Goal: Transaction & Acquisition: Purchase product/service

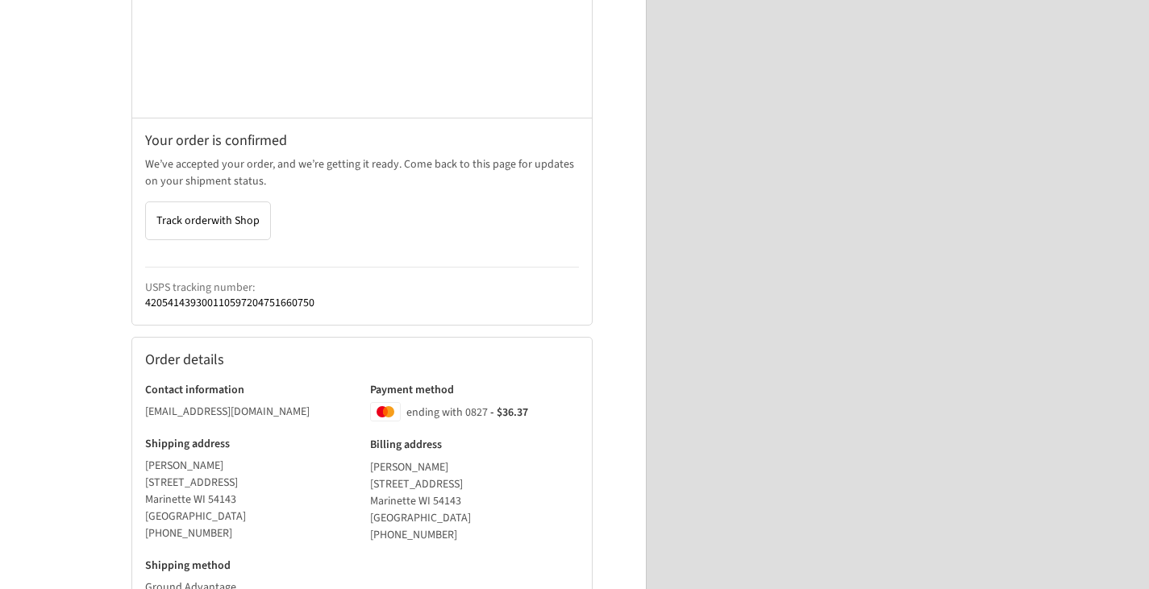
scroll to position [233, 0]
click at [226, 222] on span "with Shop" at bounding box center [235, 222] width 48 height 16
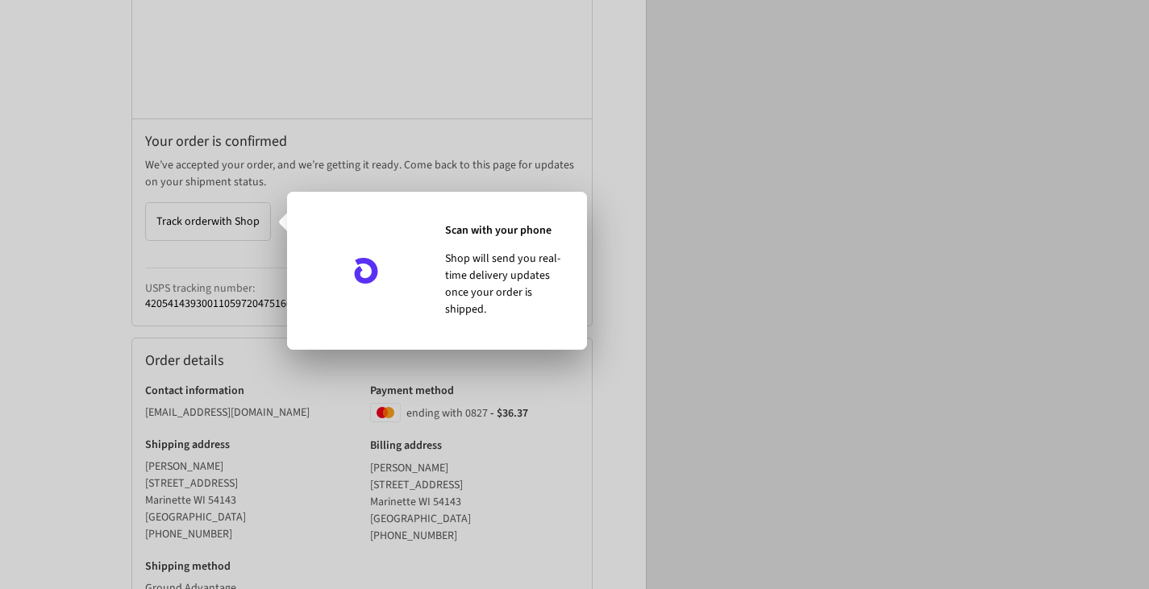
click at [883, 297] on div at bounding box center [574, 294] width 1149 height 589
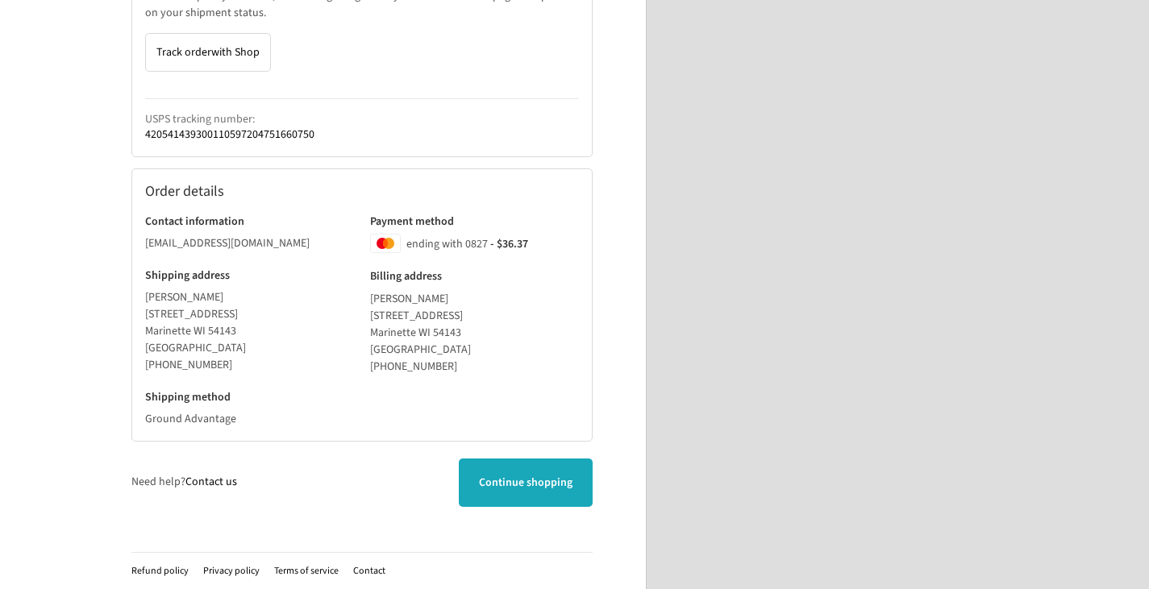
scroll to position [405, 0]
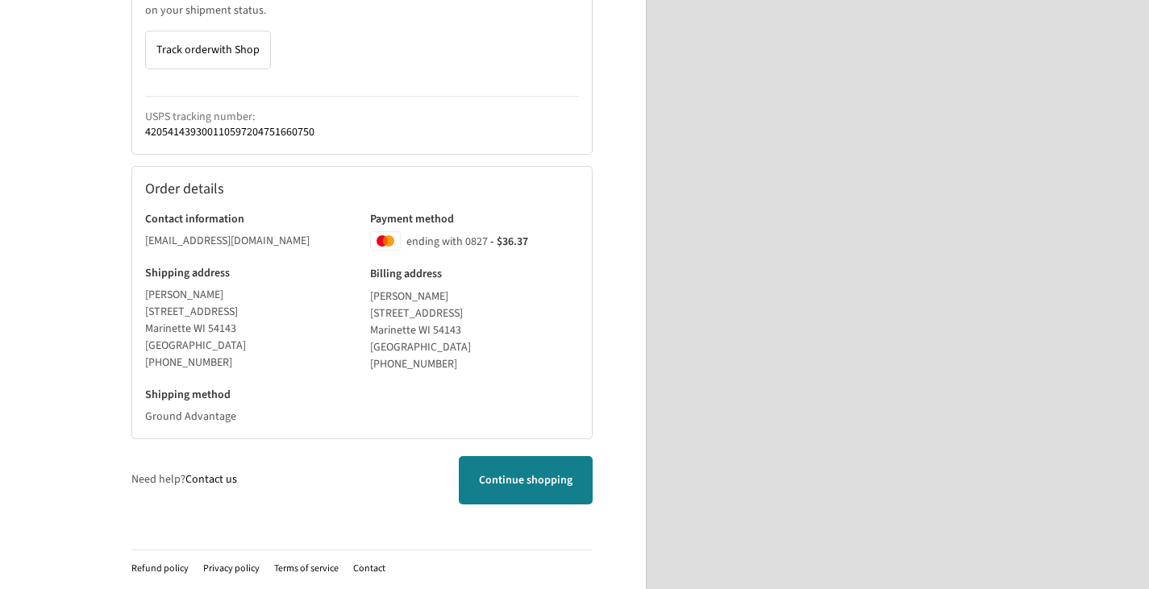
click at [541, 477] on span "Continue shopping" at bounding box center [525, 480] width 93 height 16
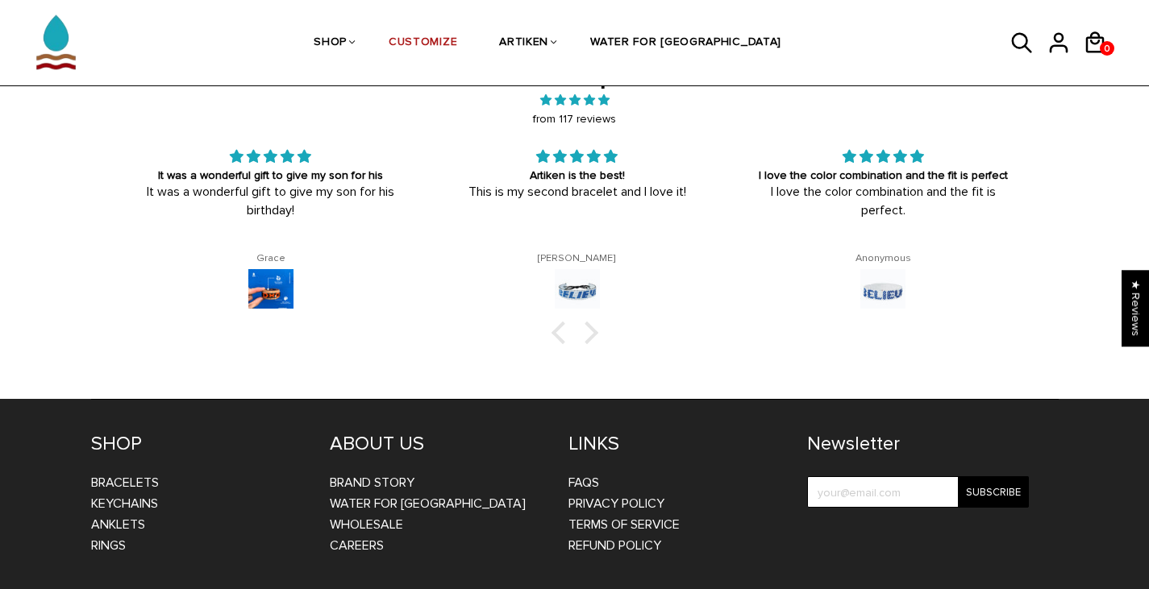
scroll to position [2628, 0]
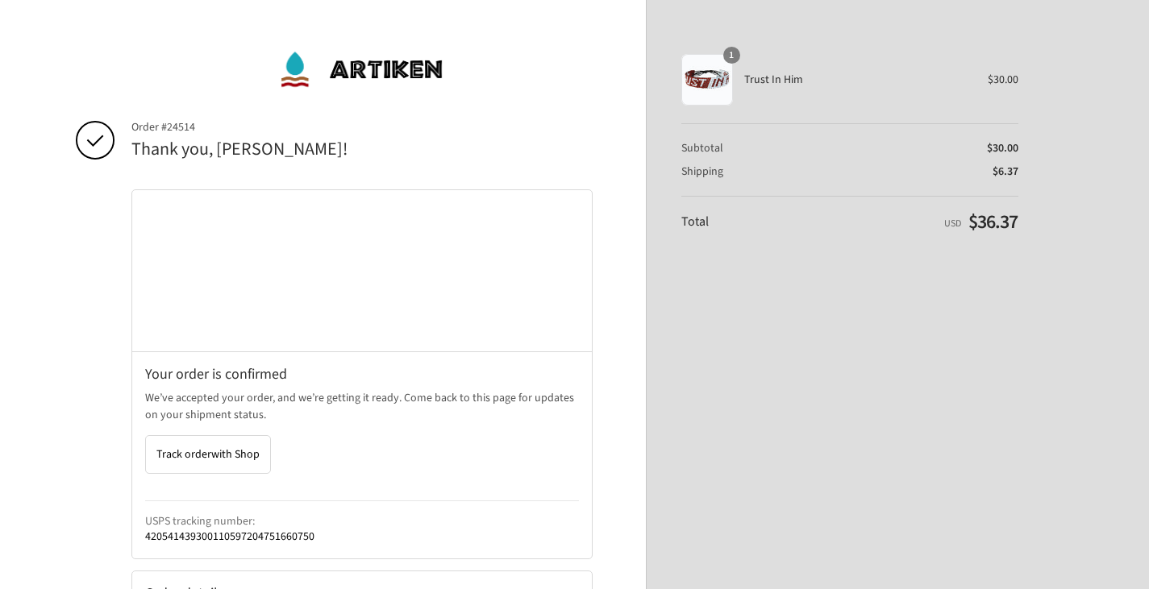
scroll to position [405, 0]
